Goal: Check status: Check status

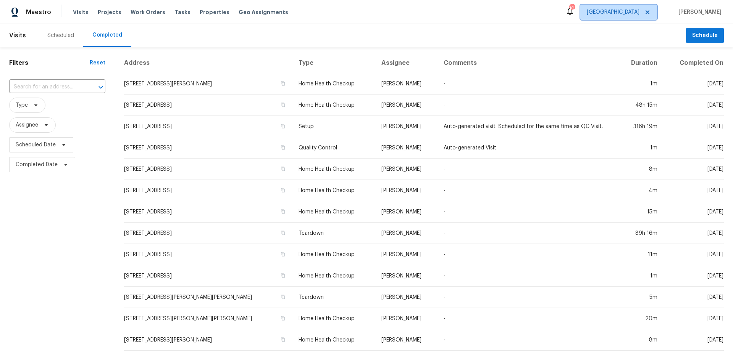
click at [639, 16] on span "[GEOGRAPHIC_DATA]" at bounding box center [613, 12] width 53 height 8
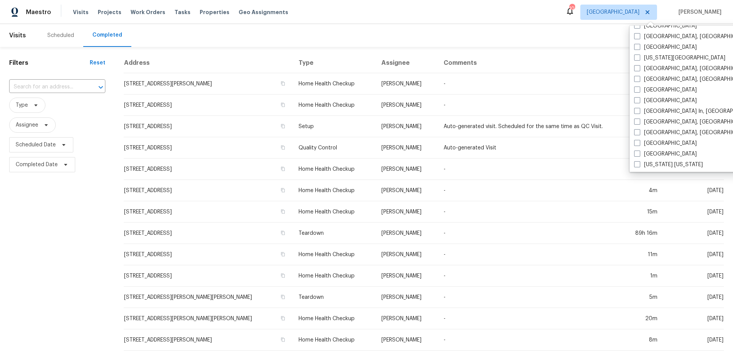
scroll to position [232, 0]
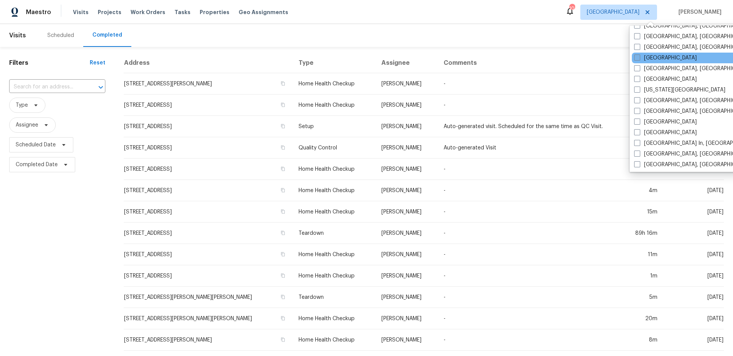
click at [638, 56] on span at bounding box center [637, 58] width 6 height 6
click at [638, 56] on input "[GEOGRAPHIC_DATA]" at bounding box center [636, 56] width 5 height 5
checkbox input "true"
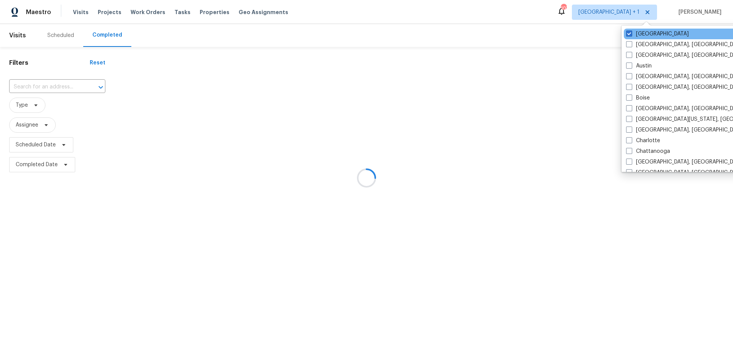
click at [634, 38] on div "[GEOGRAPHIC_DATA]" at bounding box center [701, 34] width 154 height 11
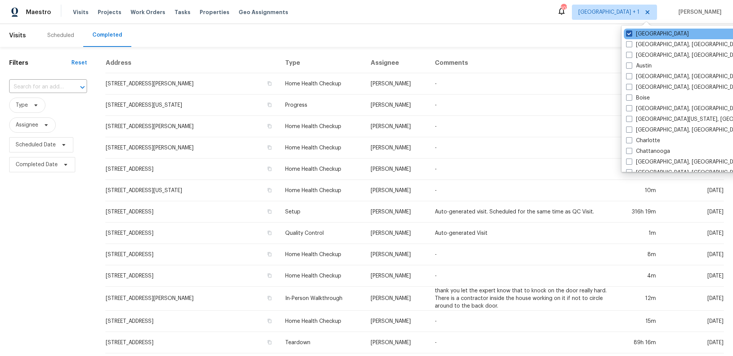
click at [628, 34] on span at bounding box center [629, 34] width 6 height 6
click at [628, 34] on input "[GEOGRAPHIC_DATA]" at bounding box center [628, 32] width 5 height 5
checkbox input "false"
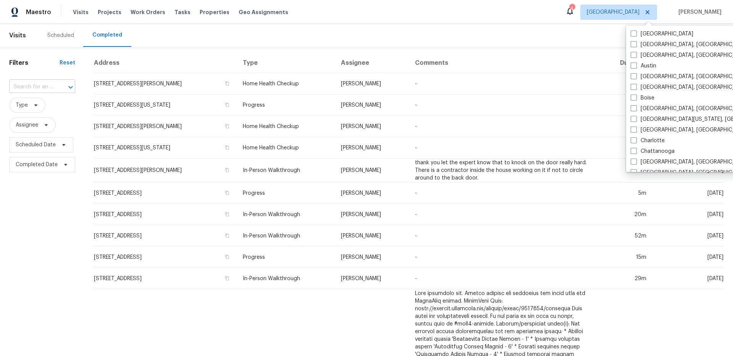
click at [50, 88] on input "text" at bounding box center [31, 87] width 45 height 12
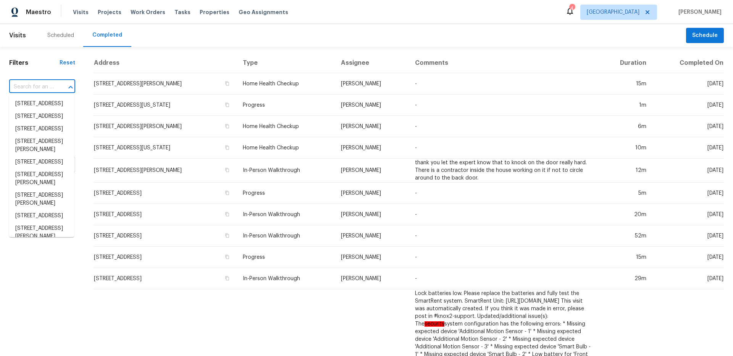
paste input "[STREET_ADDRESS] 2007"
type input "[STREET_ADDRESS] 2007"
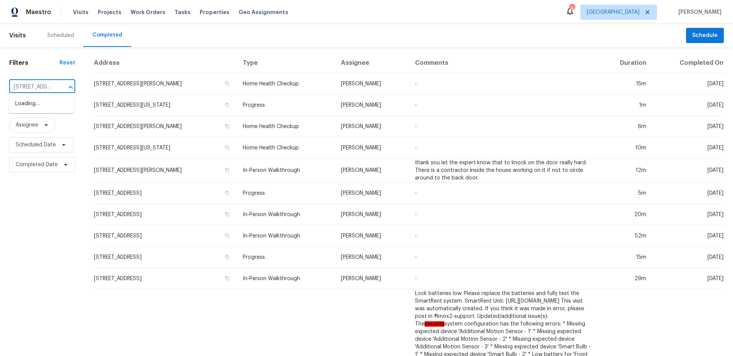
scroll to position [0, 18]
click at [45, 105] on li "[STREET_ADDRESS]" at bounding box center [41, 104] width 65 height 13
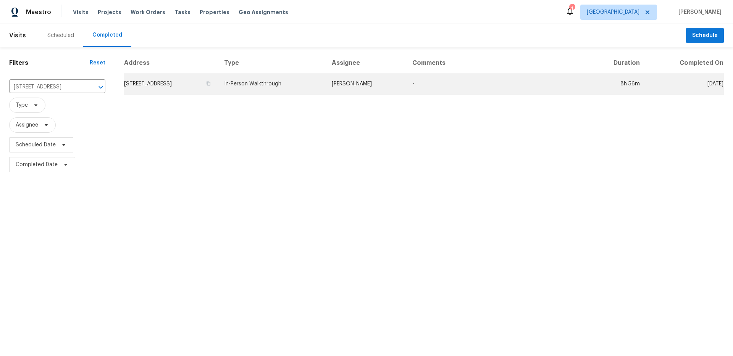
click at [324, 90] on td "In-Person Walkthrough" at bounding box center [271, 83] width 107 height 21
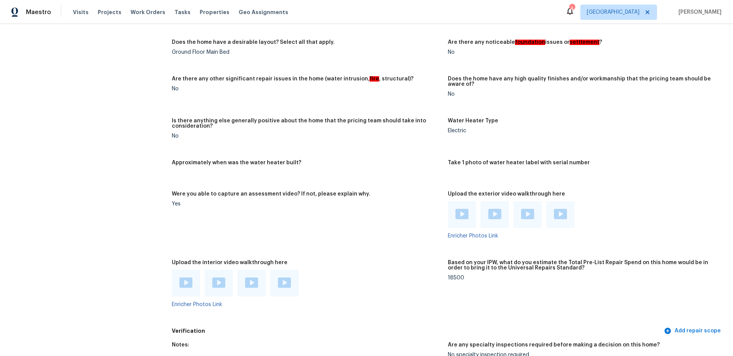
scroll to position [1267, 0]
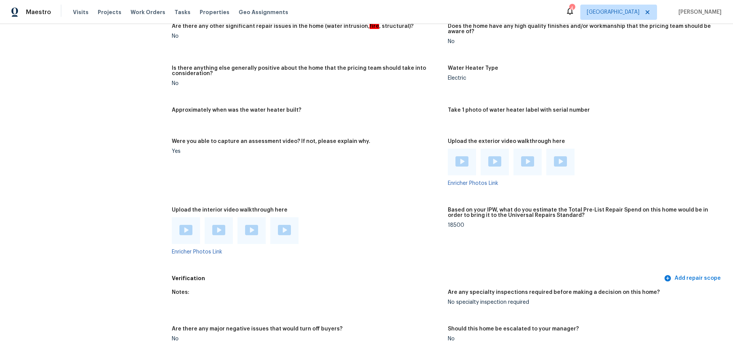
click at [185, 225] on img at bounding box center [185, 230] width 13 height 10
click at [210, 227] on div at bounding box center [219, 231] width 28 height 27
click at [213, 225] on img at bounding box center [218, 230] width 13 height 10
